Goal: Transaction & Acquisition: Purchase product/service

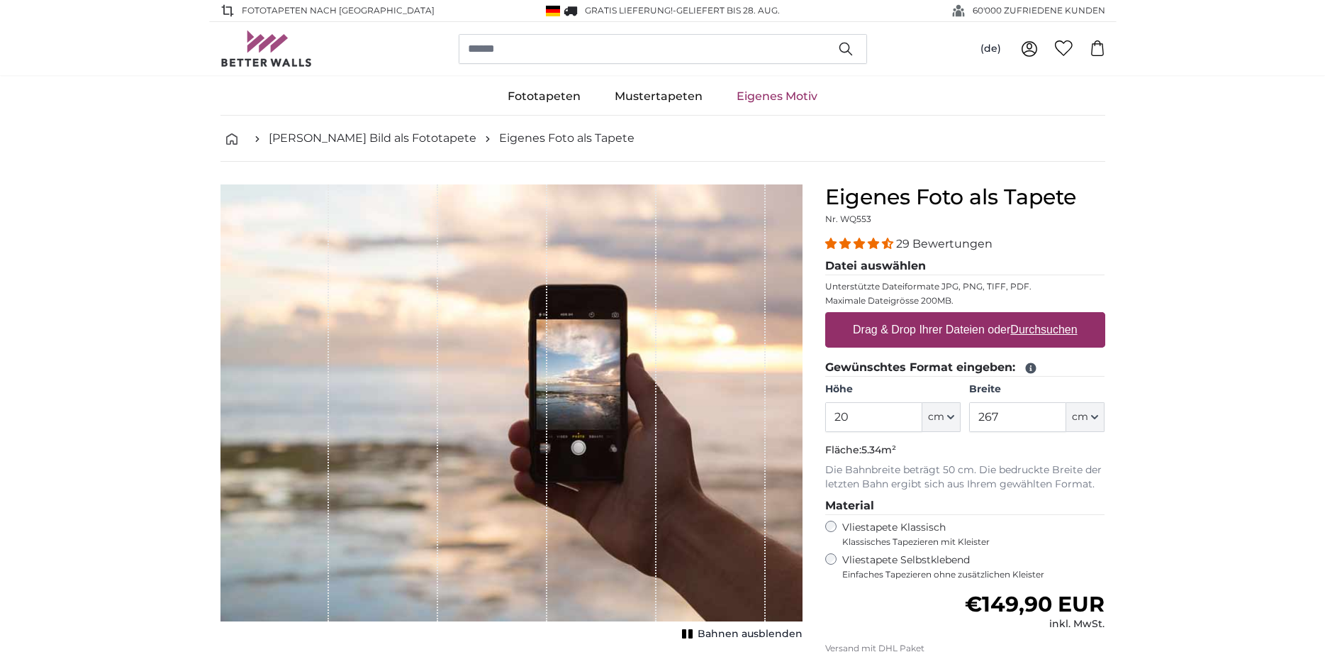
type input "2"
type input "85"
click at [1042, 418] on input "267" at bounding box center [1017, 417] width 97 height 30
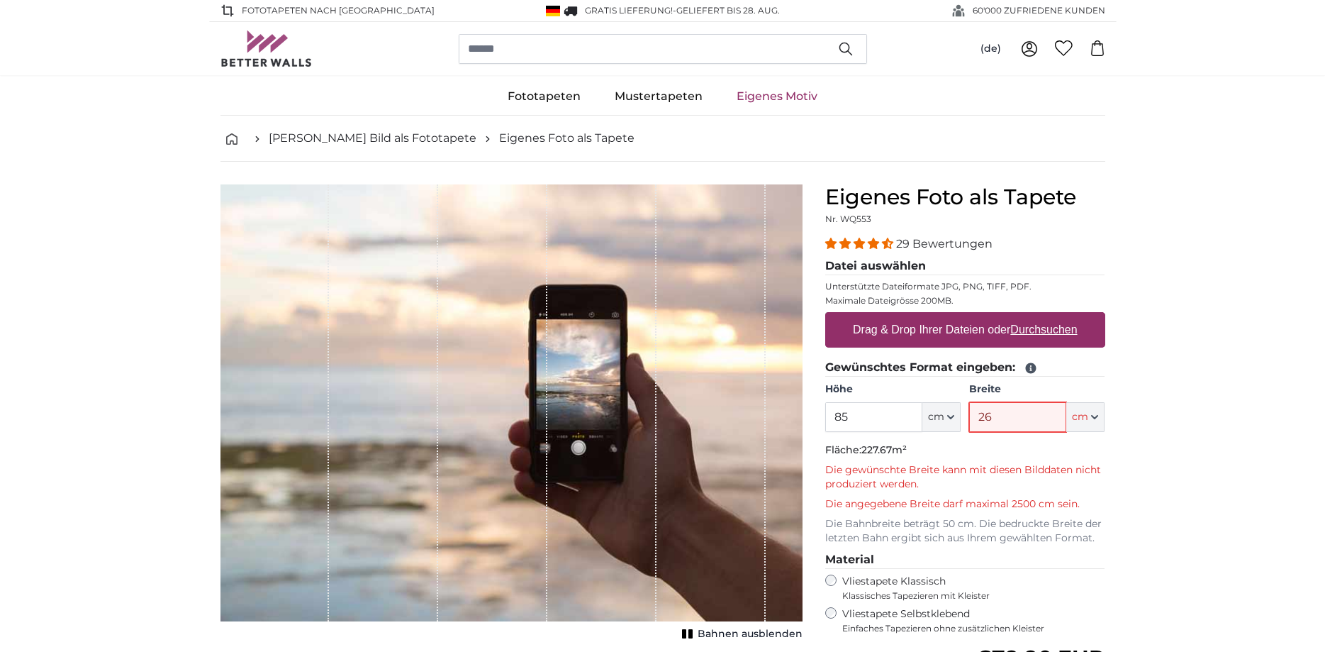
type input "2"
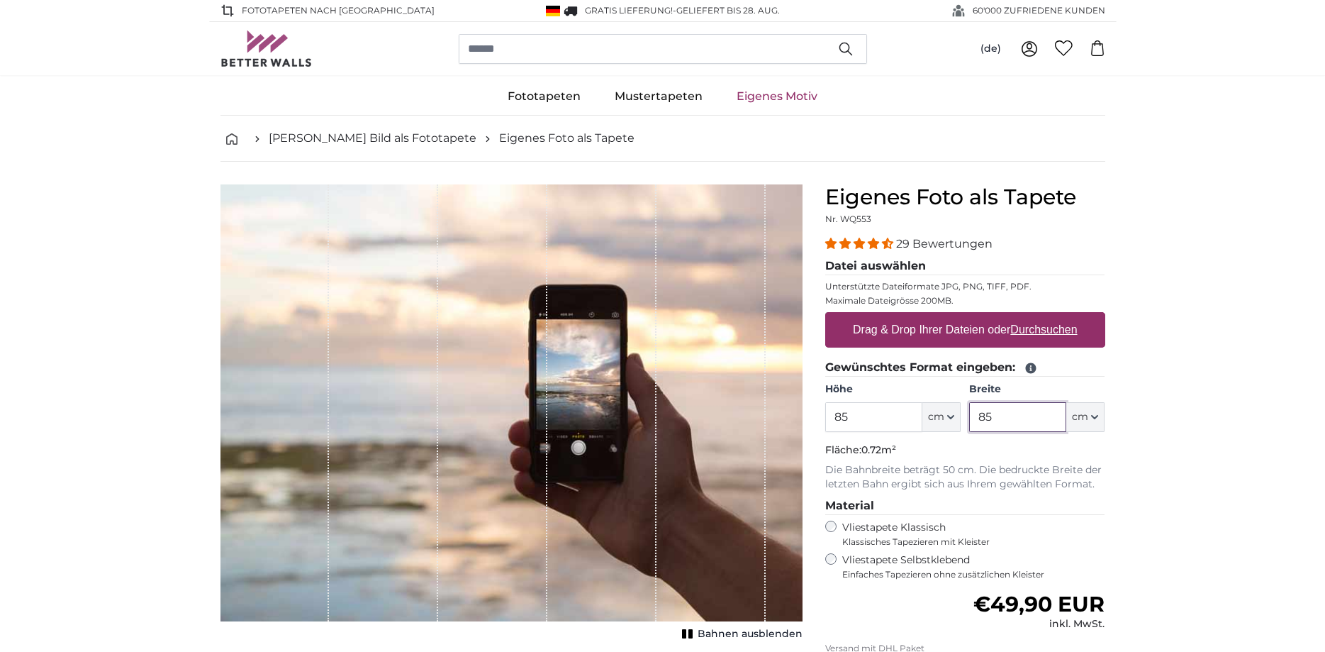
type input "85"
click at [1066, 333] on u "Durchsuchen" at bounding box center [1043, 329] width 67 height 12
click at [1066, 316] on input "Drag & Drop Ihrer Dateien oder Durchsuchen" at bounding box center [965, 314] width 280 height 4
type input "**********"
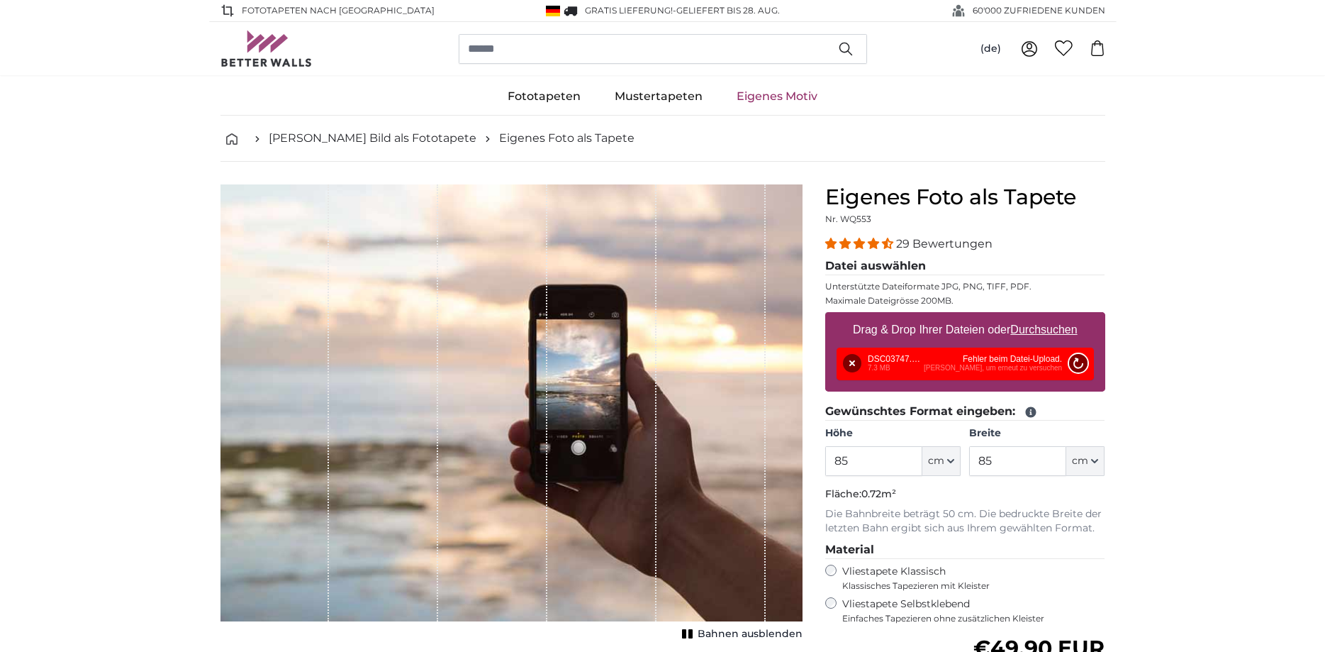
click at [1079, 362] on button "Nochmal versuchen" at bounding box center [1077, 363] width 18 height 18
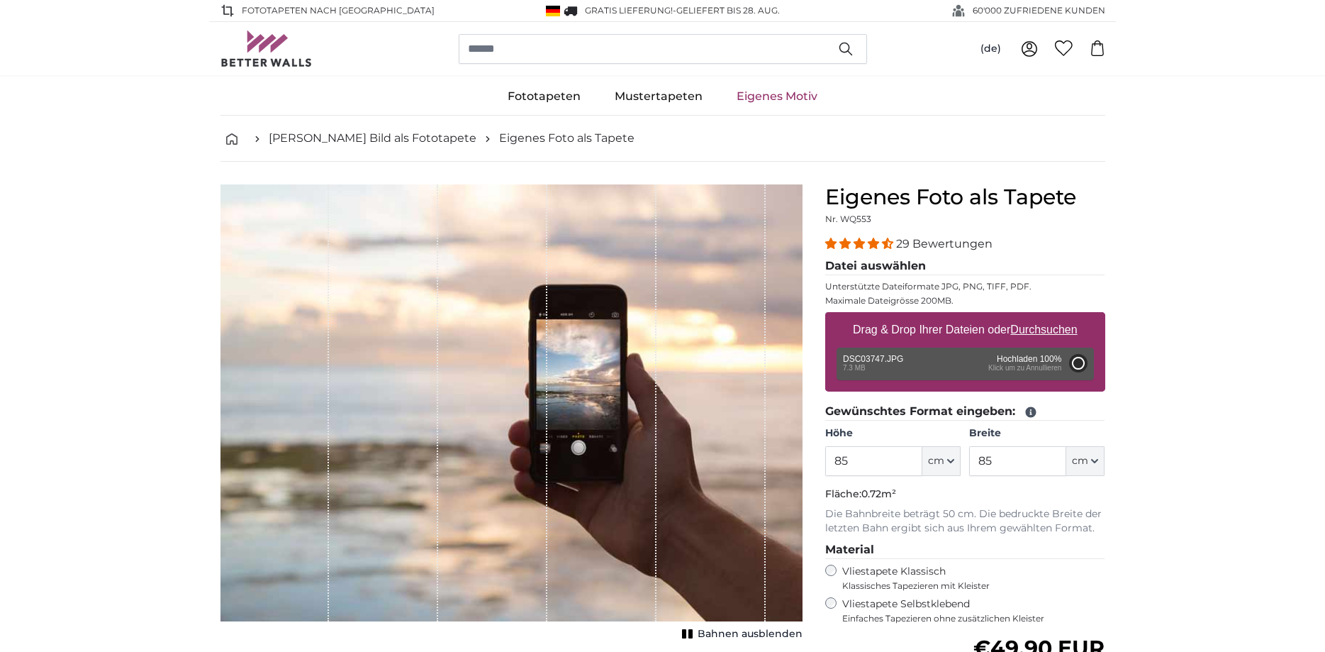
type input "200"
type input "300"
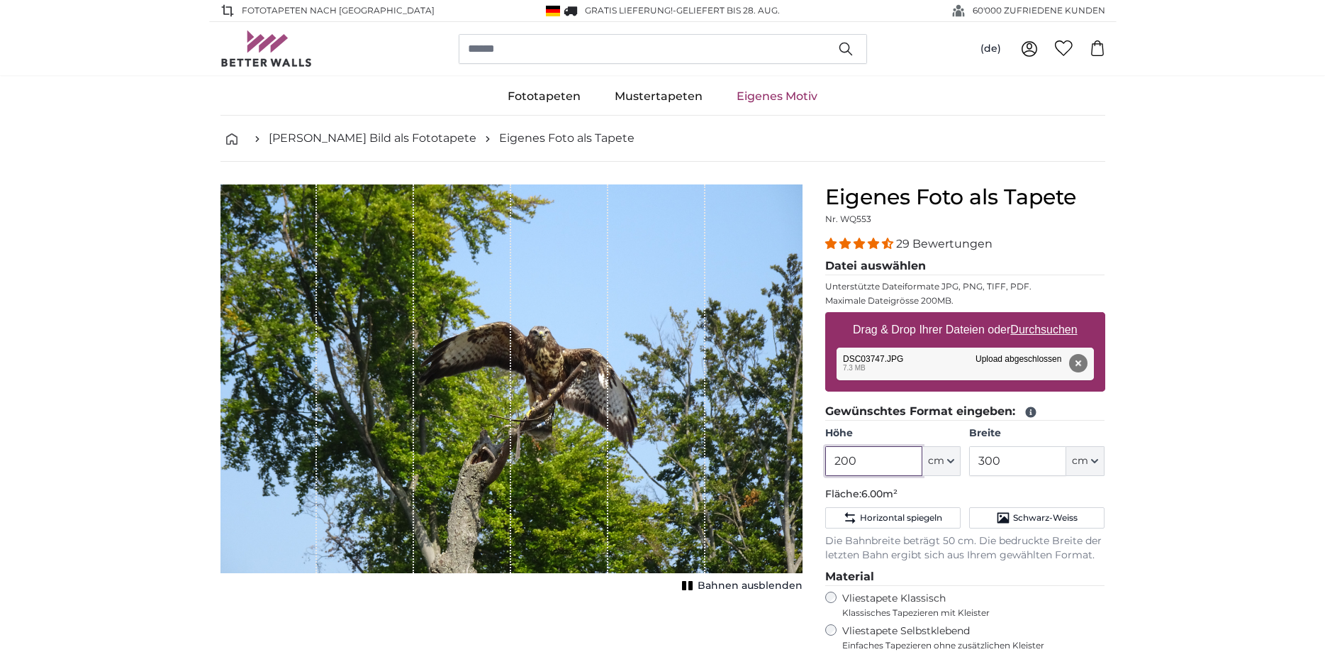
click at [908, 465] on input "200" at bounding box center [873, 461] width 97 height 30
type input "2"
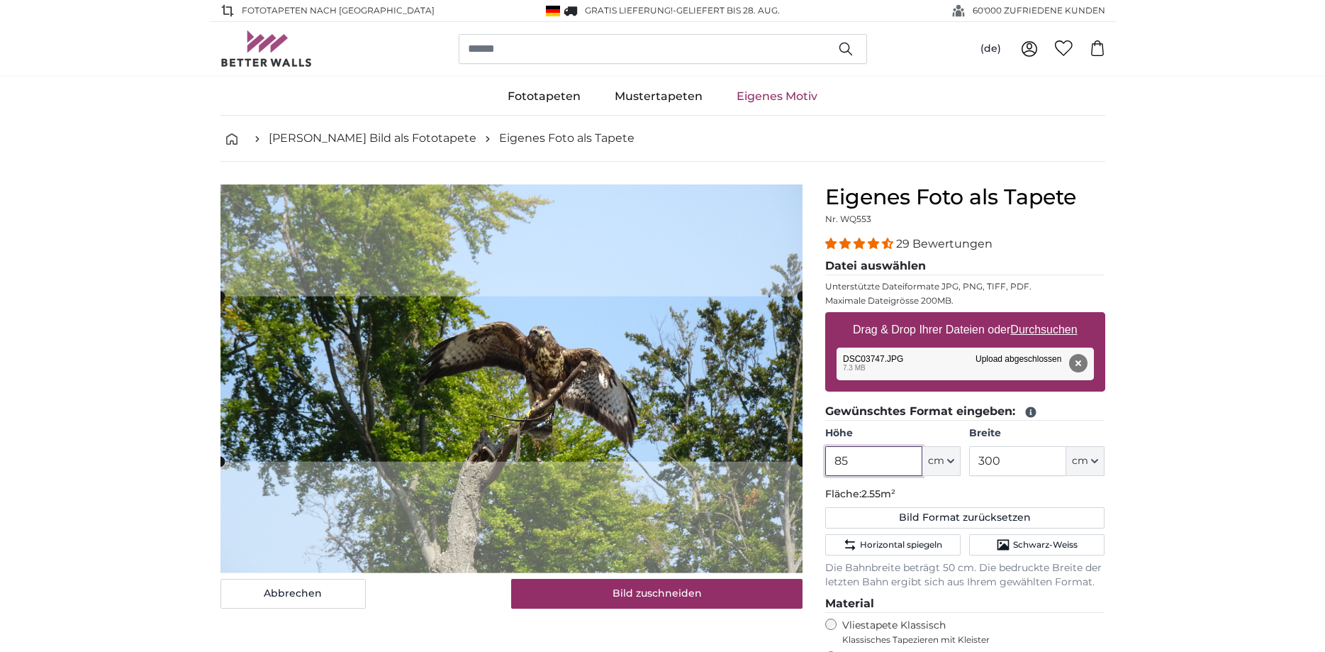
type input "85"
click at [1038, 462] on input "300" at bounding box center [1017, 461] width 97 height 30
type input "3"
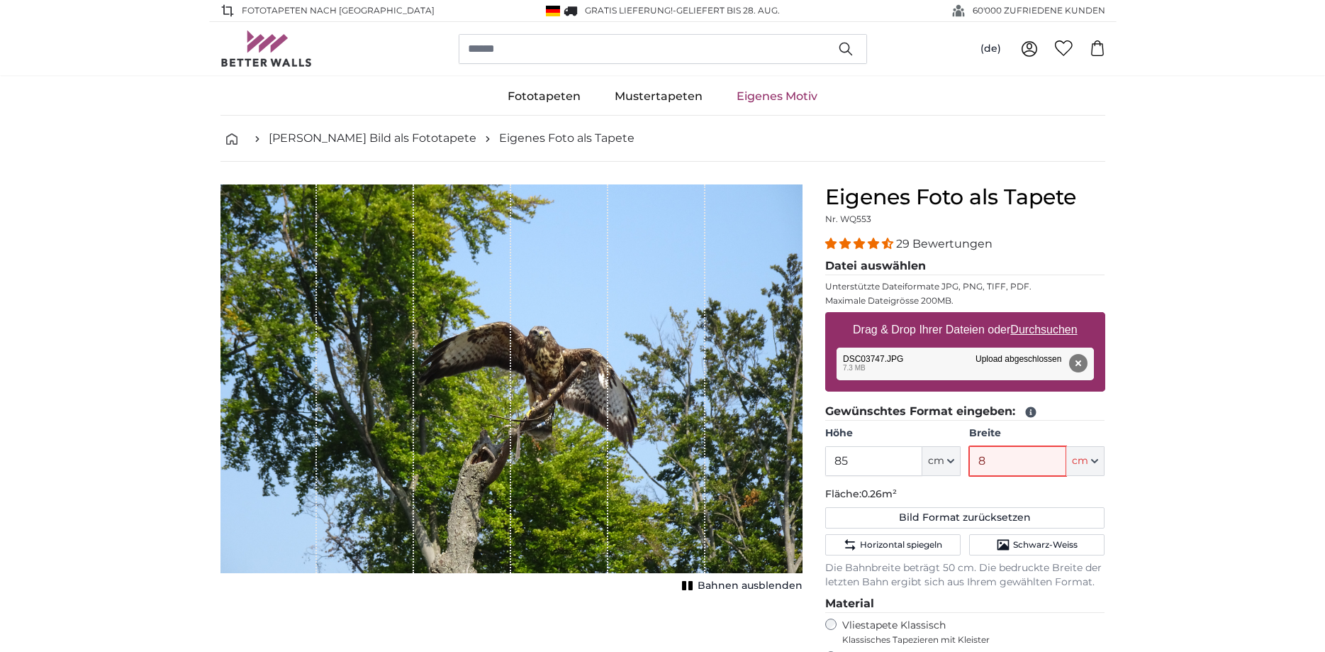
type input "85"
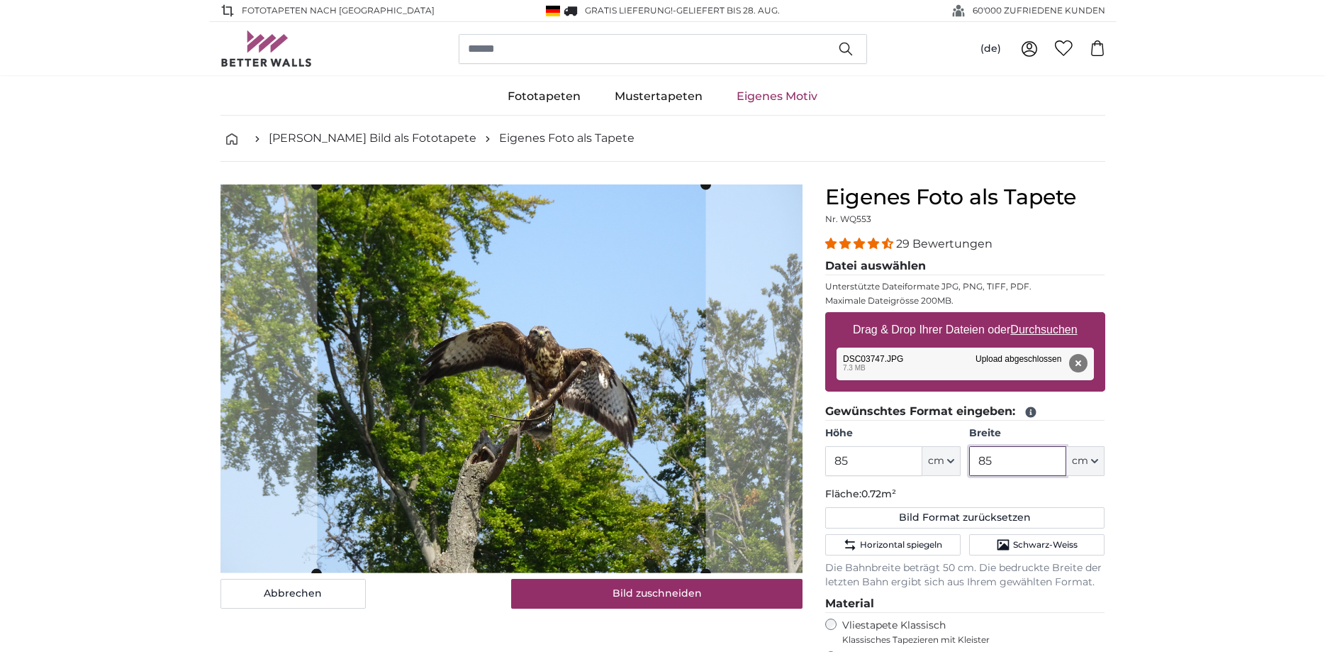
type input "85"
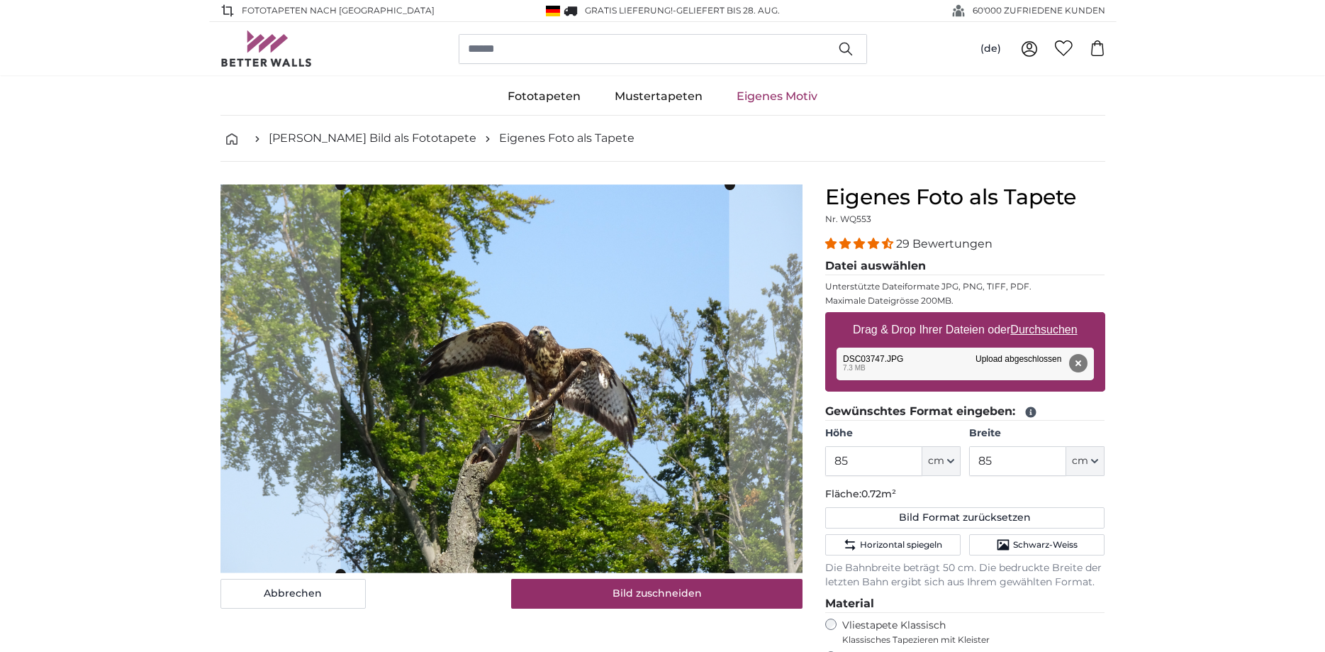
click at [559, 374] on cropper-handle at bounding box center [534, 379] width 389 height 389
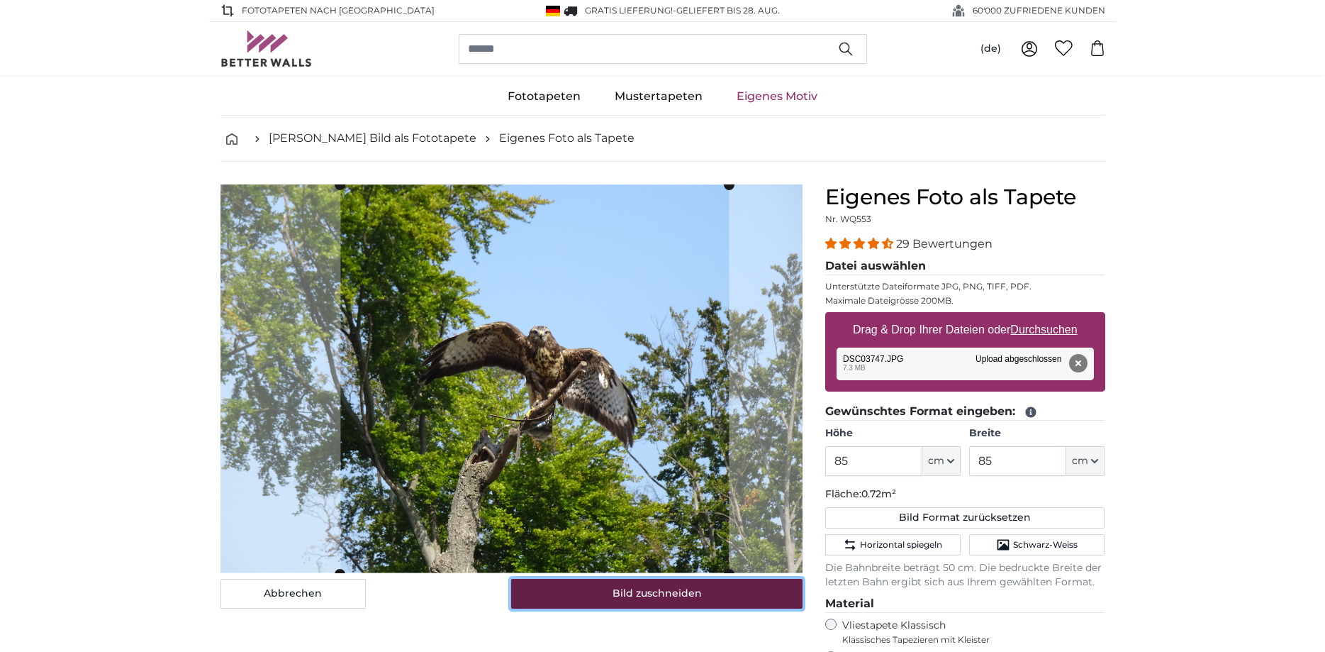
click at [731, 596] on button "Bild zuschneiden" at bounding box center [656, 594] width 291 height 30
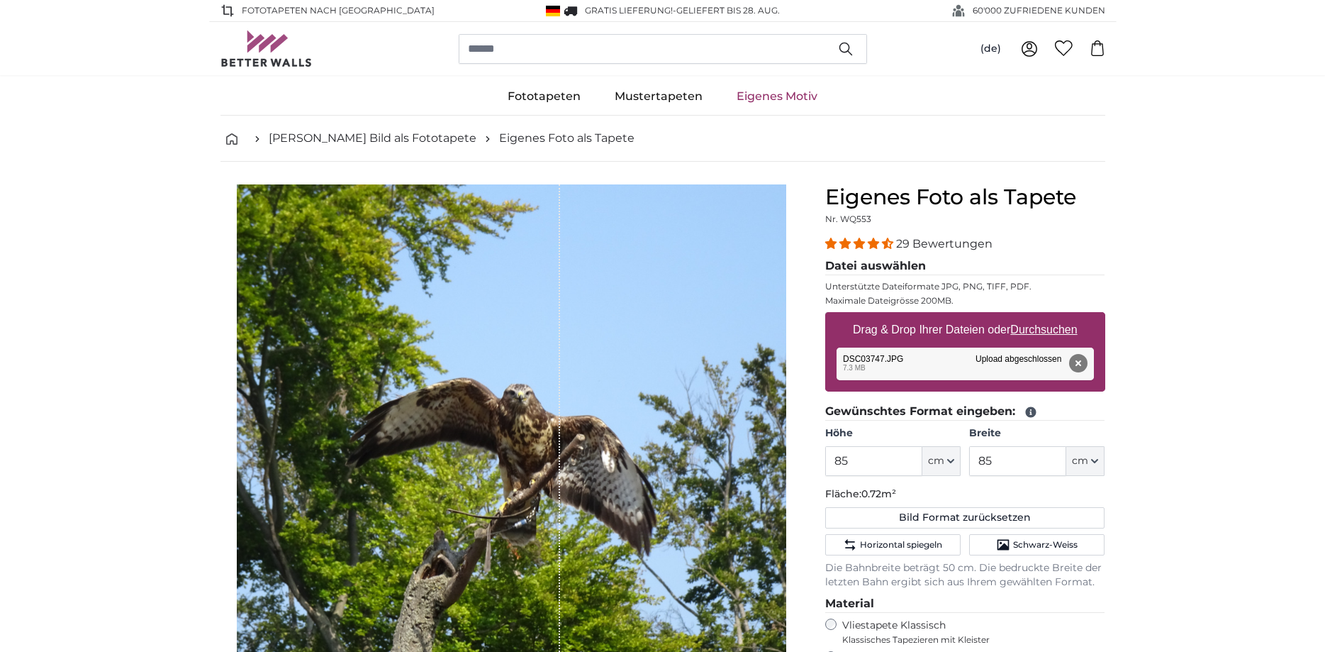
drag, startPoint x: 637, startPoint y: 488, endPoint x: 612, endPoint y: 486, distance: 24.9
click at [612, 486] on div "1 of 1" at bounding box center [511, 458] width 549 height 549
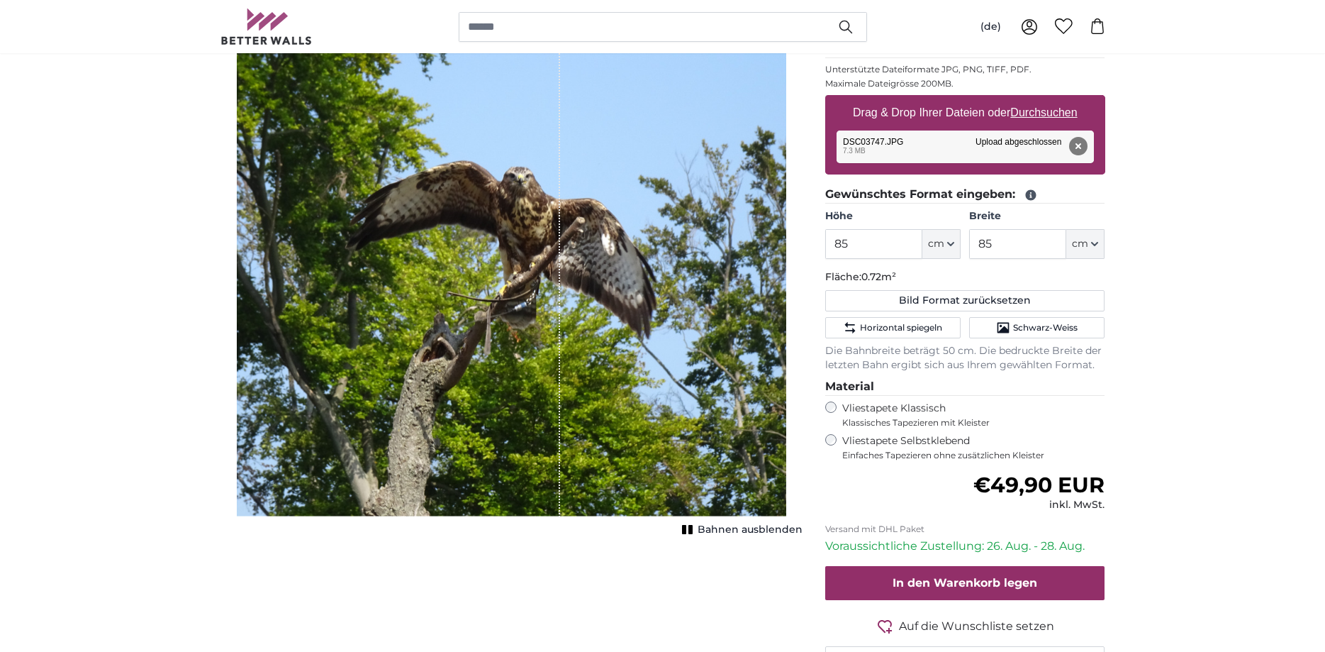
click at [723, 530] on span "Bahnen ausblenden" at bounding box center [750, 530] width 105 height 14
click at [692, 528] on icon "1 of 1" at bounding box center [688, 529] width 14 height 11
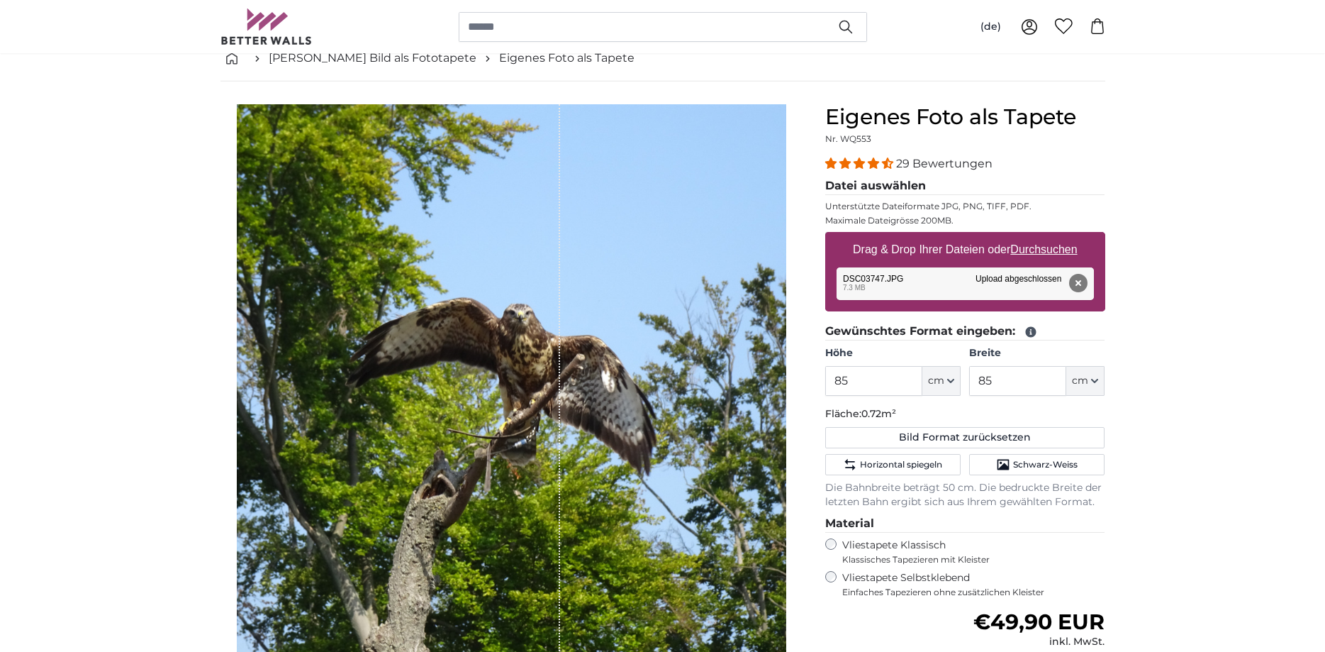
scroll to position [72, 0]
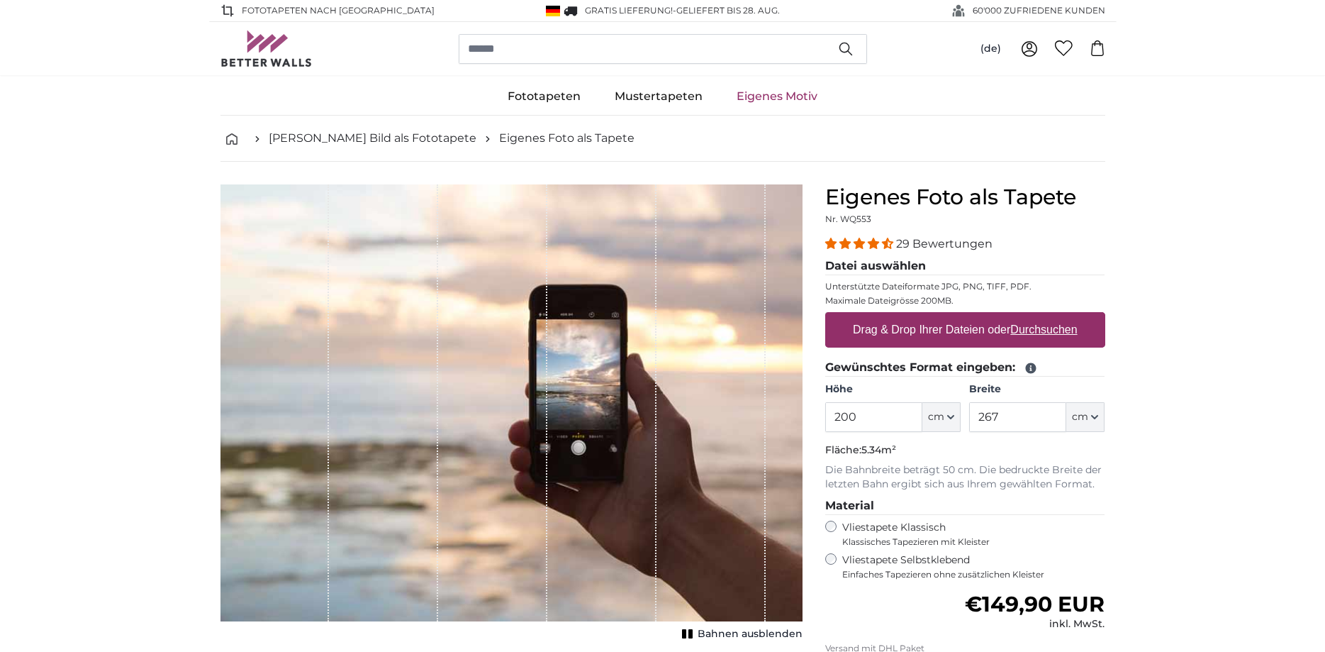
click at [1029, 332] on u "Durchsuchen" at bounding box center [1043, 329] width 67 height 12
click at [1029, 316] on input "Drag & Drop Ihrer Dateien oder Durchsuchen" at bounding box center [965, 314] width 280 height 4
type input "**********"
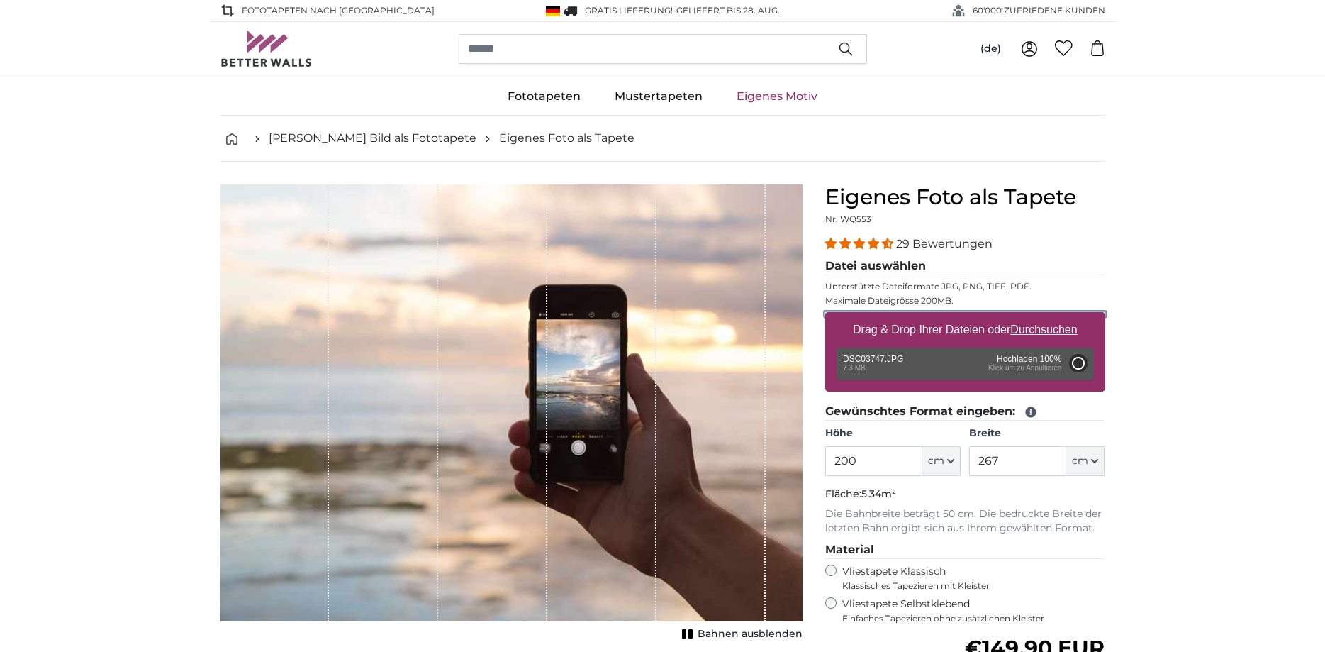
type input "300"
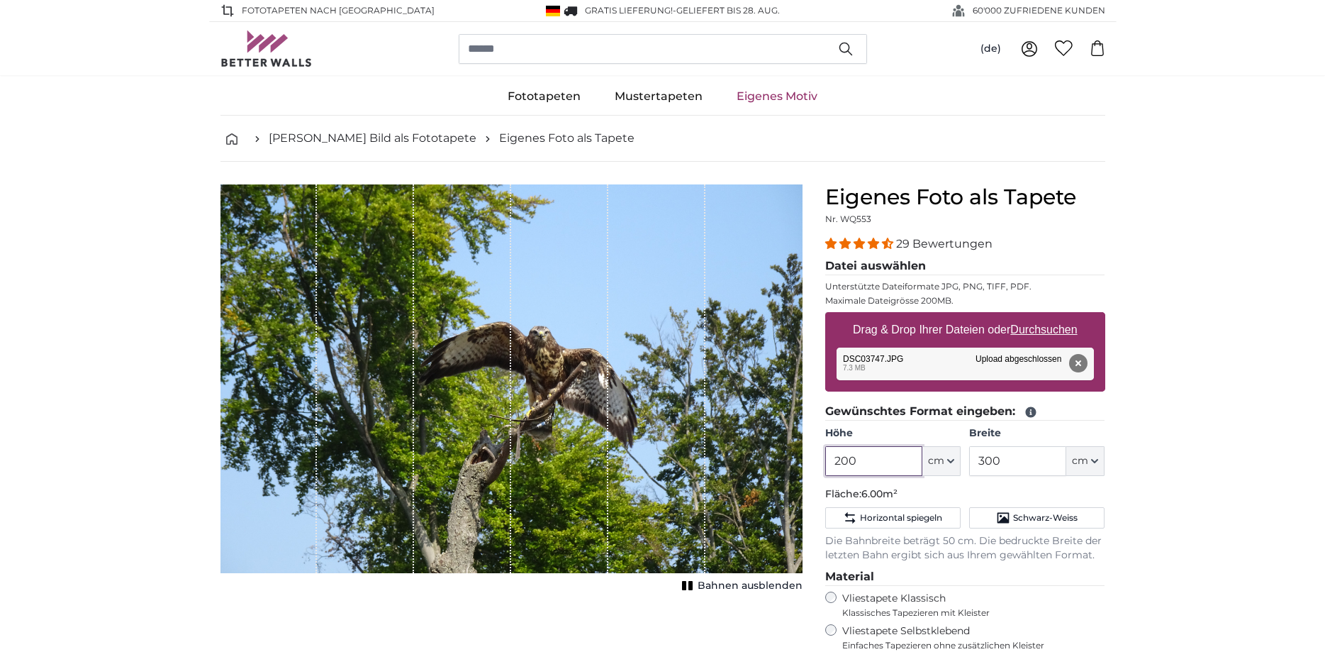
click at [900, 461] on input "200" at bounding box center [873, 461] width 97 height 30
type input "2"
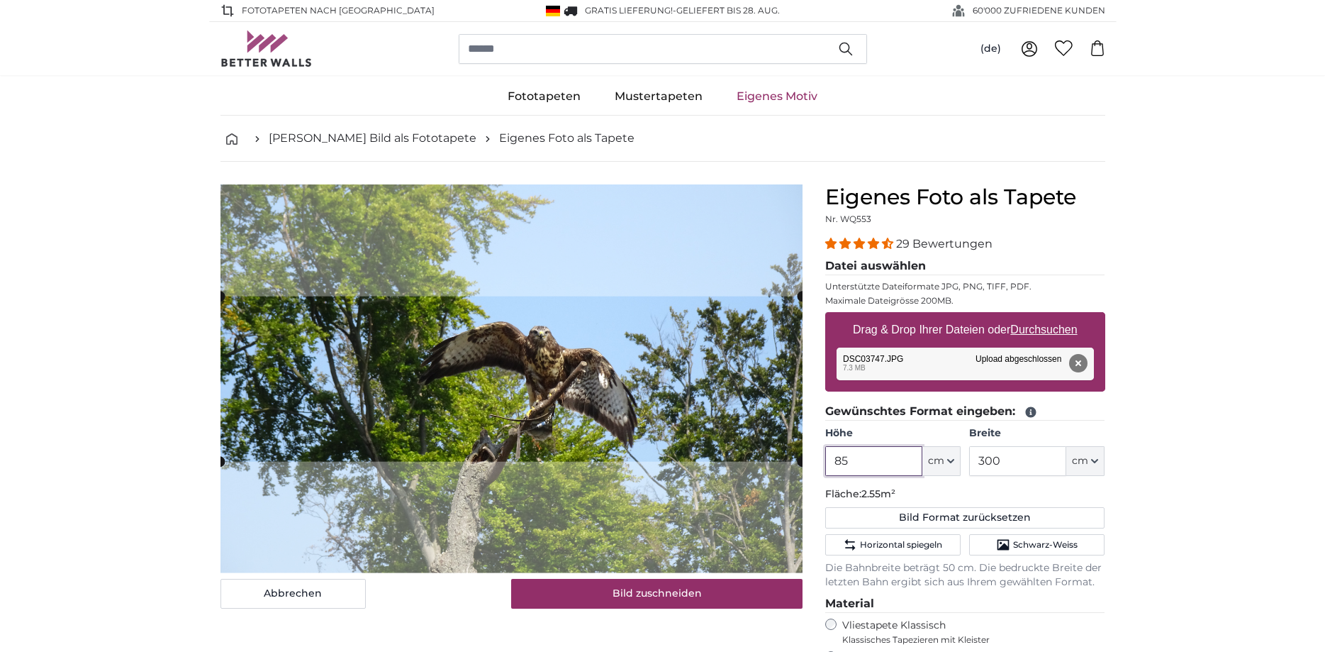
type input "85"
click at [1034, 464] on input "300" at bounding box center [1017, 461] width 97 height 30
type input "3"
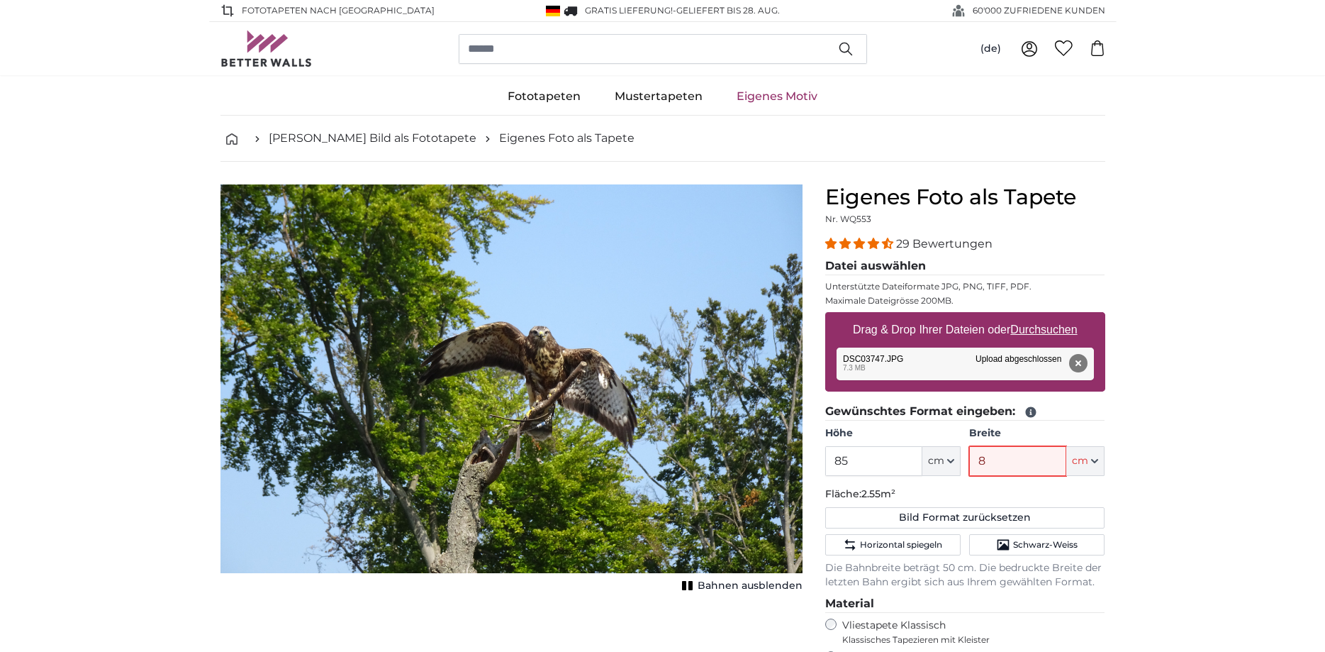
type input "85"
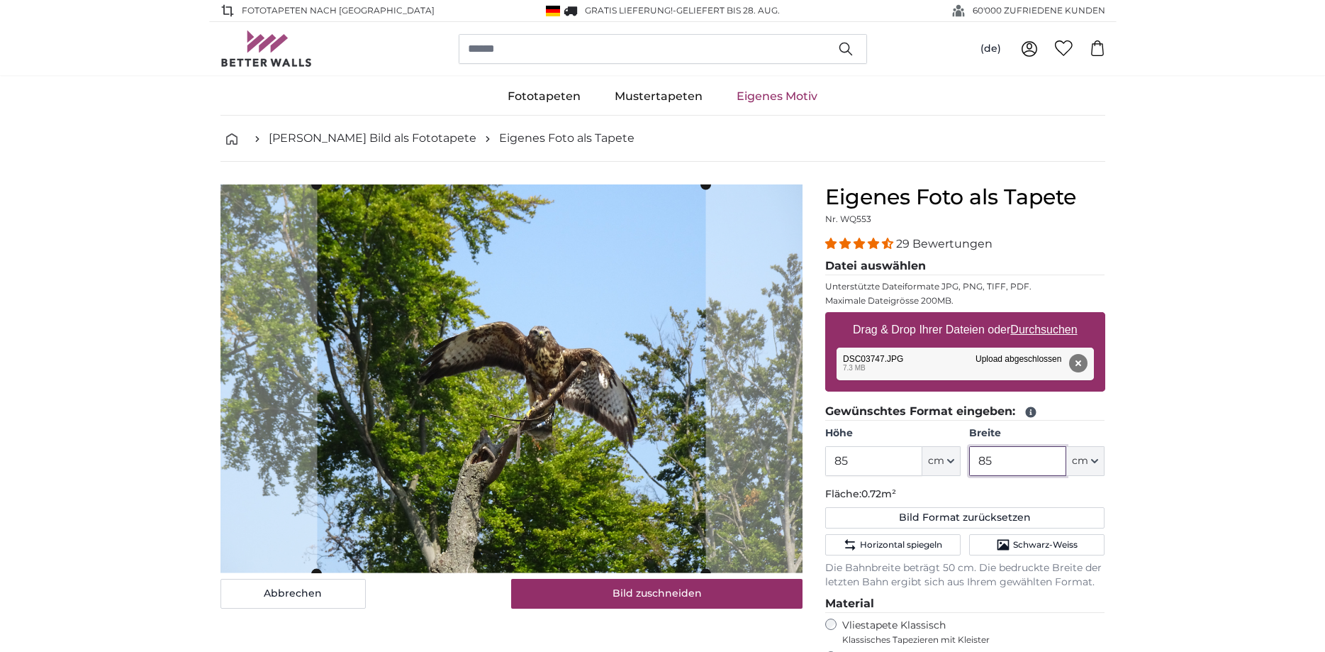
type input "85"
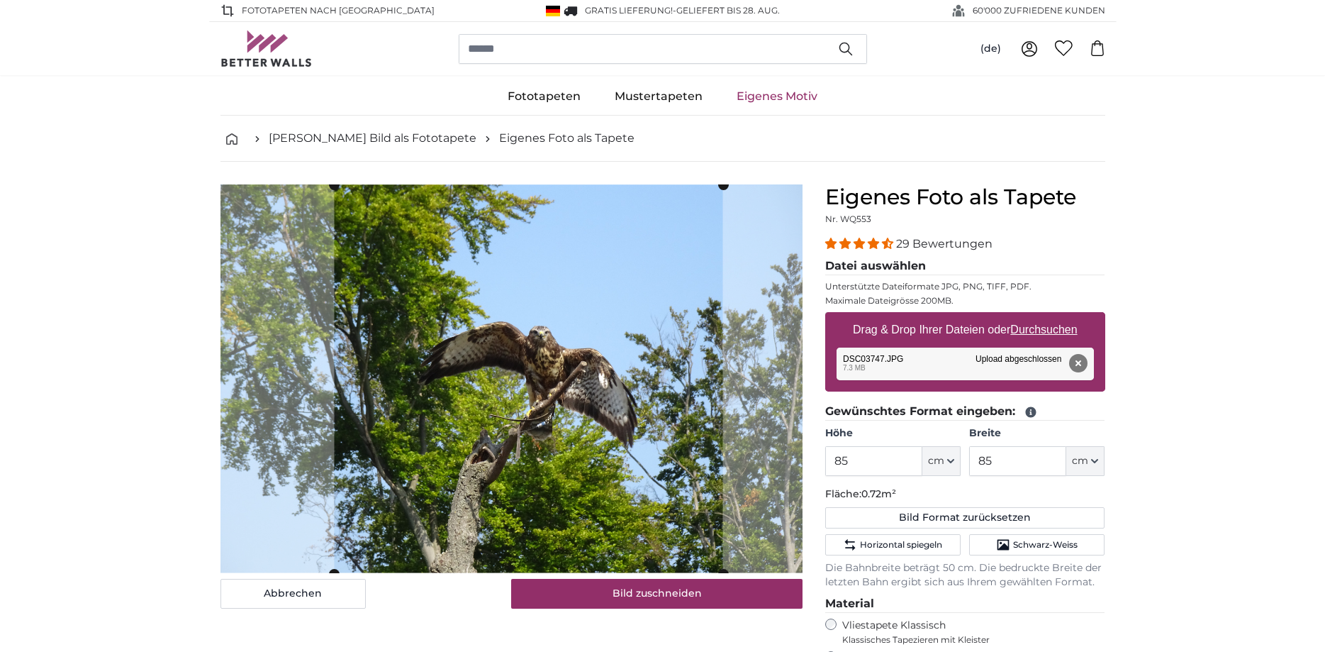
click at [554, 403] on cropper-handle at bounding box center [528, 379] width 389 height 389
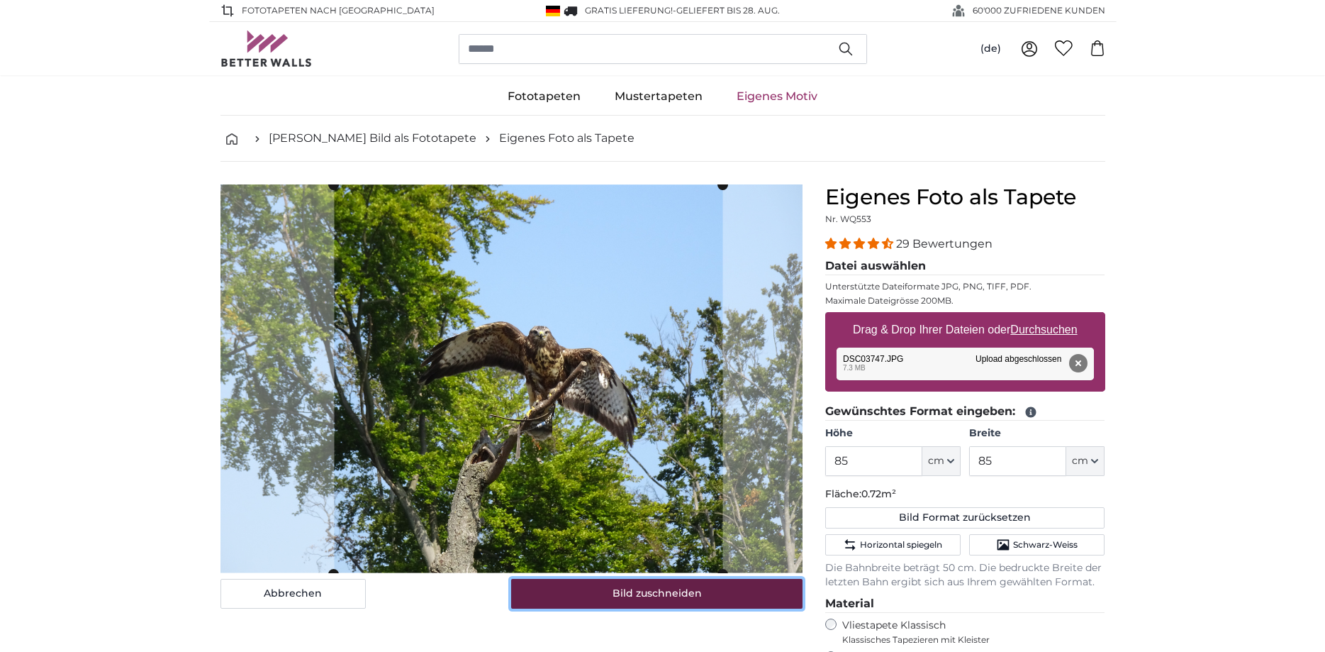
click at [669, 598] on button "Bild zuschneiden" at bounding box center [656, 594] width 291 height 30
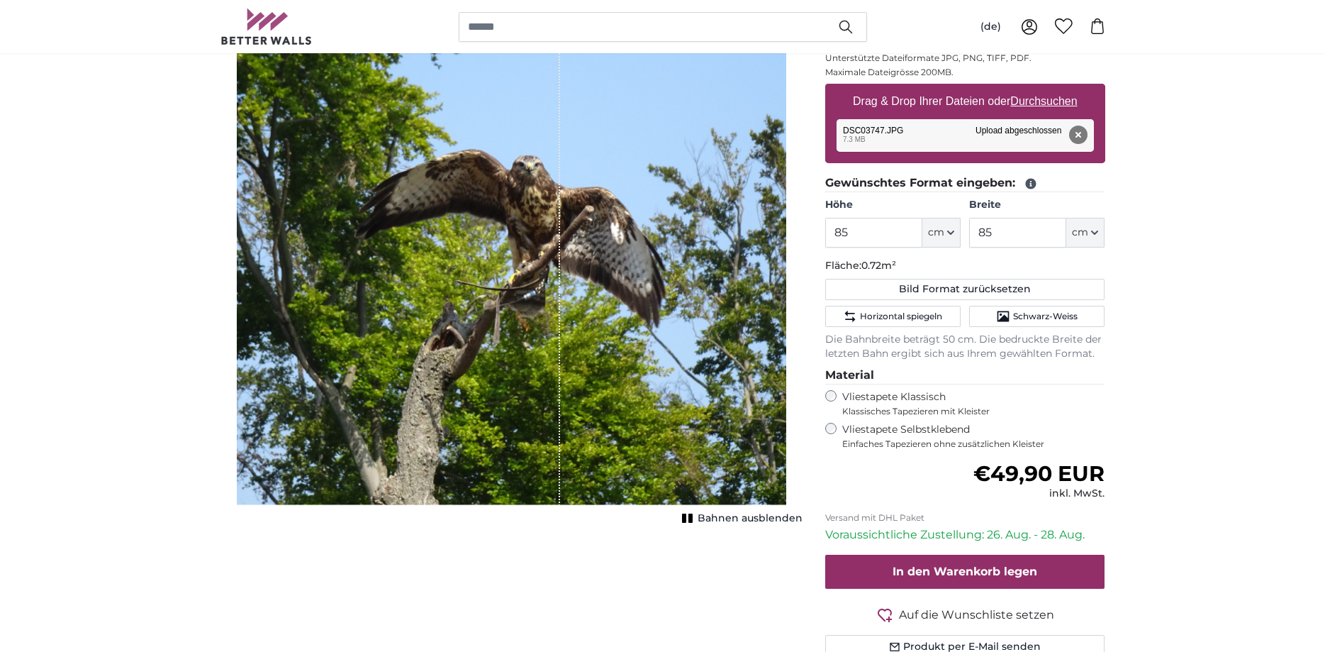
scroll to position [289, 0]
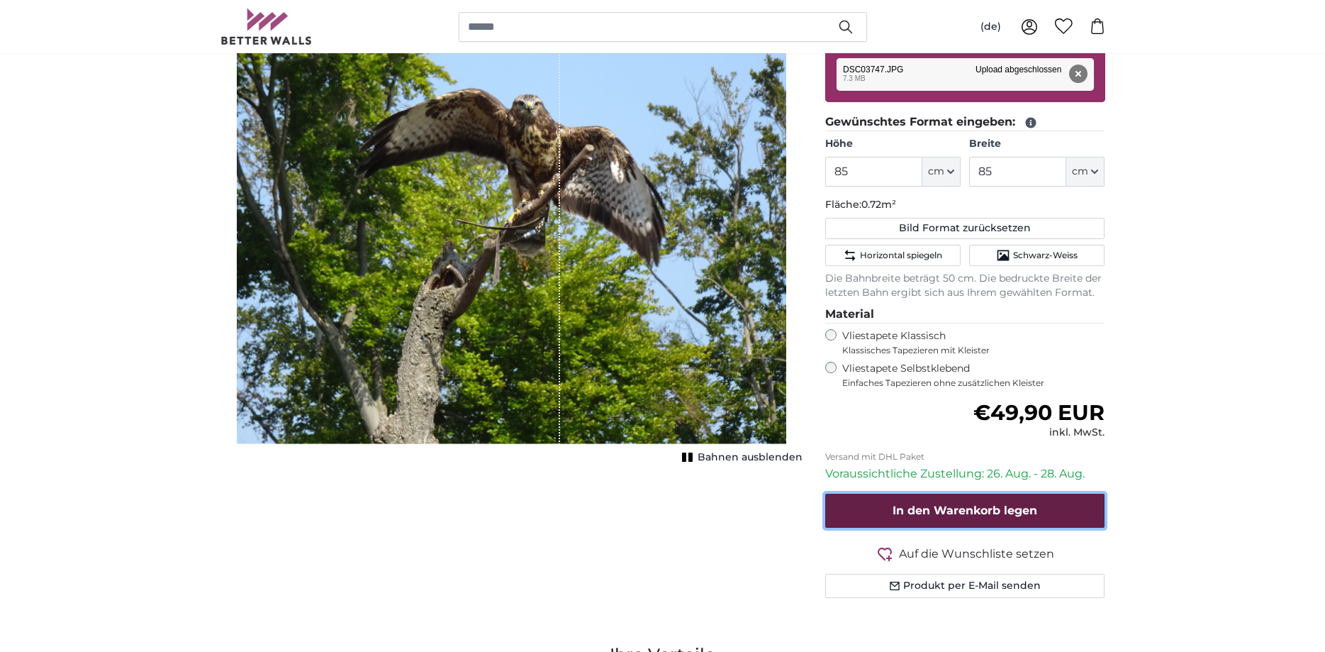
click at [1077, 515] on button "In den Warenkorb legen" at bounding box center [965, 510] width 280 height 34
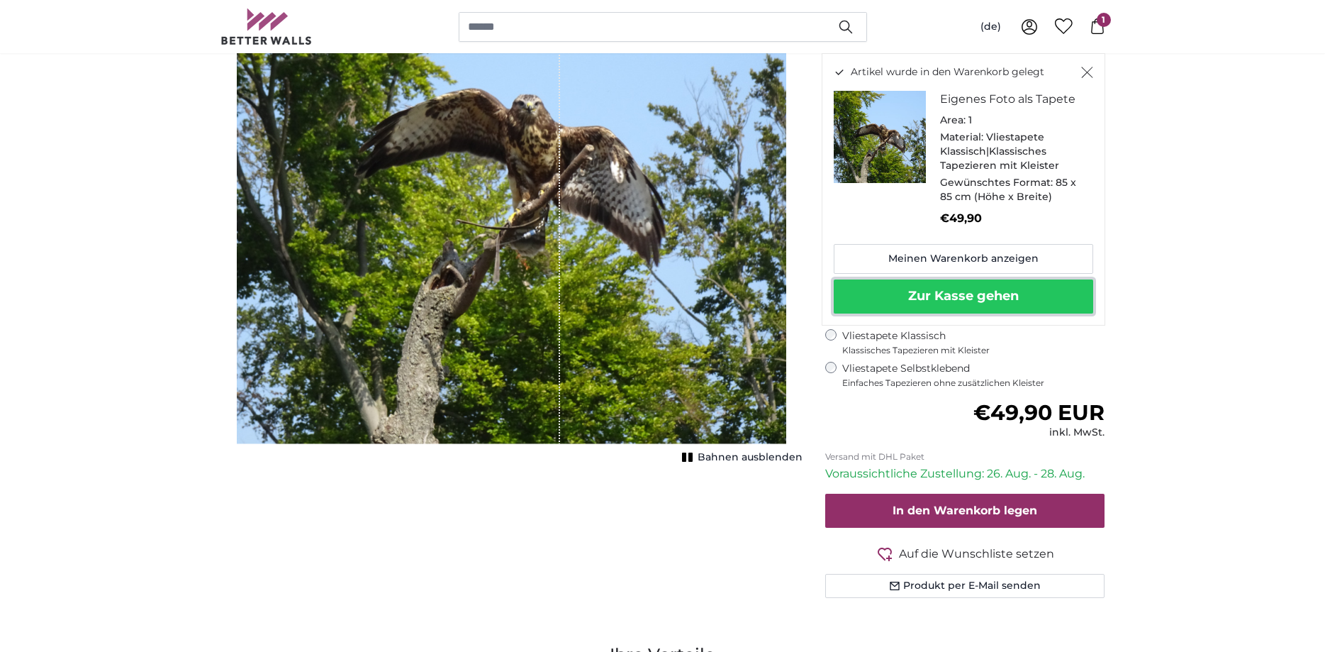
click at [1059, 298] on button "Zur Kasse gehen" at bounding box center [963, 296] width 259 height 34
